Goal: Information Seeking & Learning: Learn about a topic

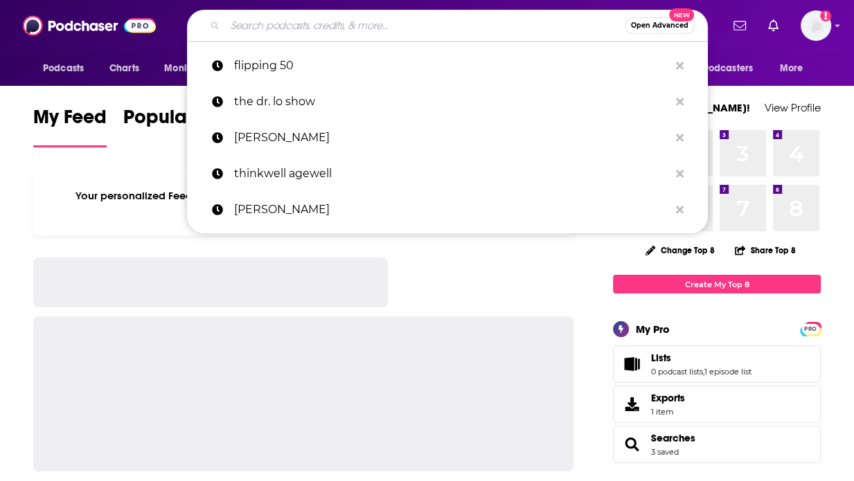
click at [338, 34] on input "Search podcasts, credits, & more..." at bounding box center [425, 26] width 400 height 22
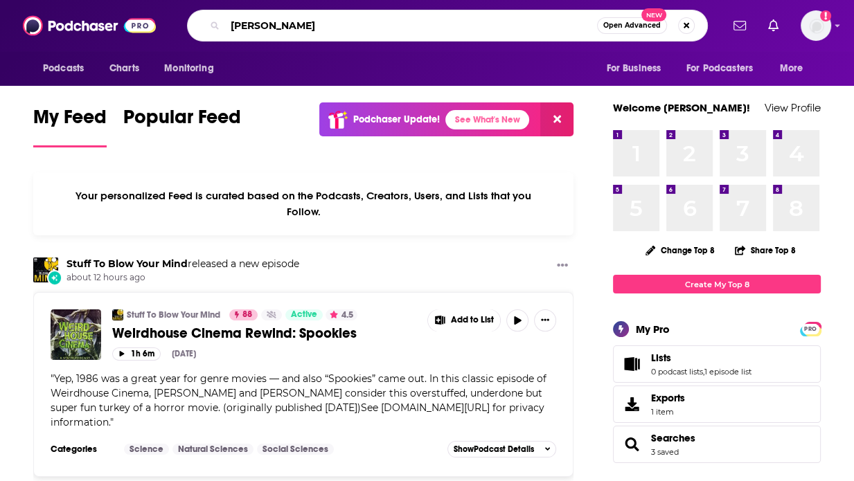
type input "[PERSON_NAME]"
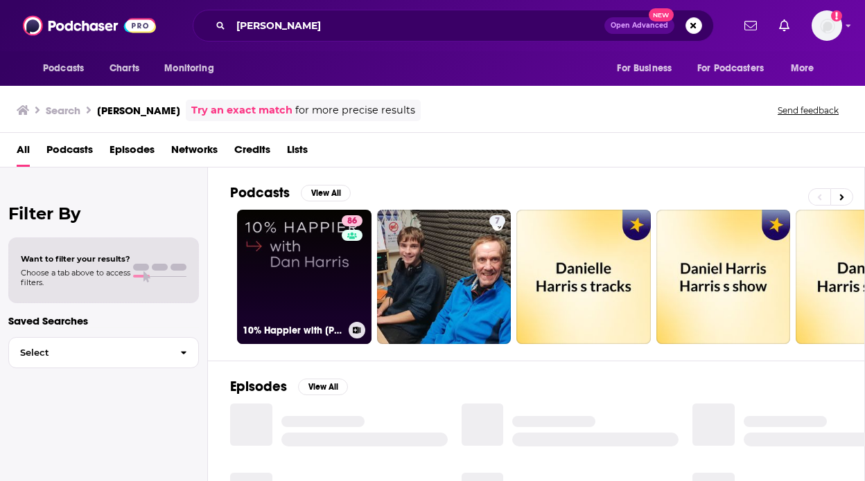
click at [335, 257] on link "86 10% Happier with [PERSON_NAME]" at bounding box center [304, 277] width 134 height 134
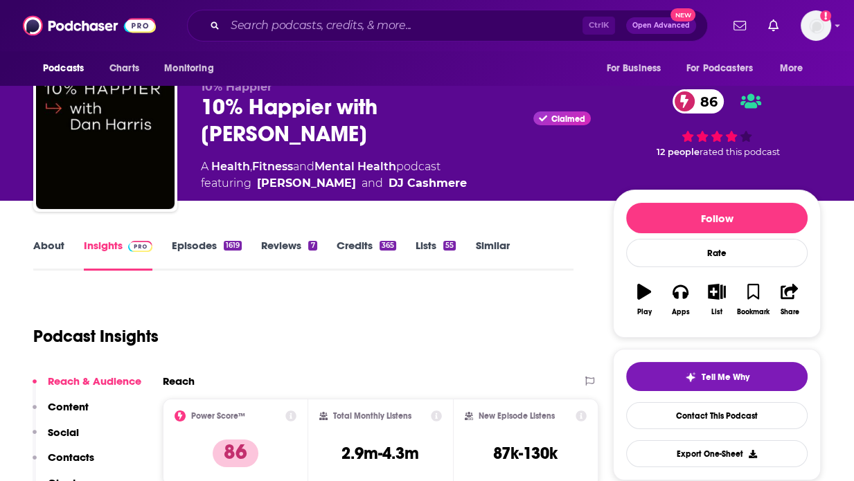
scroll to position [26, 0]
